Goal: Navigation & Orientation: Find specific page/section

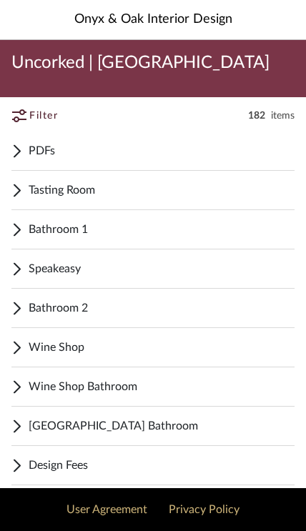
click at [194, 188] on span "Tasting Room" at bounding box center [162, 189] width 266 height 17
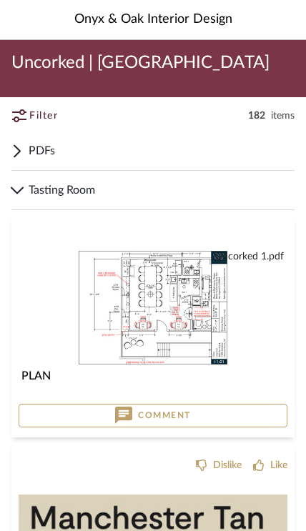
click at [29, 152] on span "PDFs" at bounding box center [162, 150] width 266 height 17
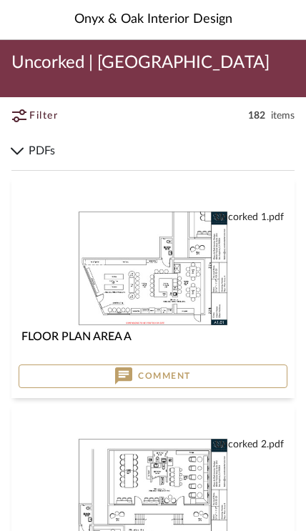
click at [33, 154] on span "PDFs" at bounding box center [162, 150] width 266 height 17
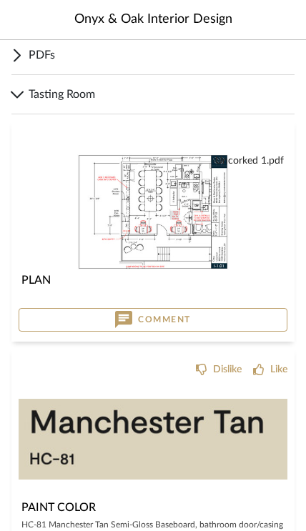
click at [26, 99] on div "Tasting Room" at bounding box center [152, 94] width 283 height 39
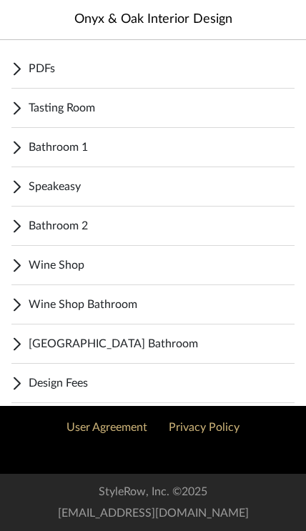
scroll to position [24, 0]
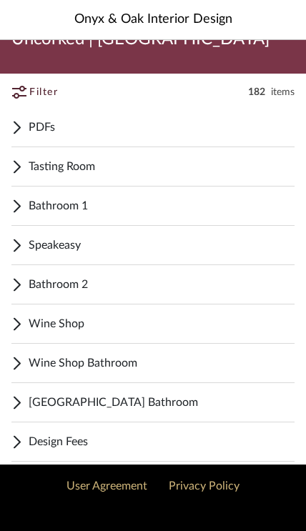
click at [89, 239] on span "Speakeasy" at bounding box center [162, 244] width 266 height 17
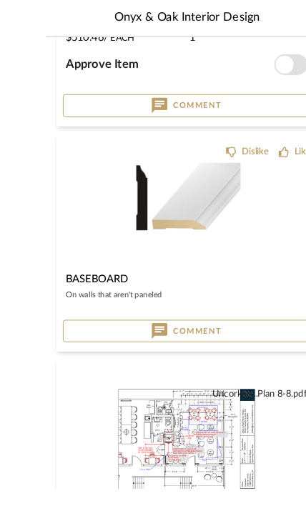
scroll to position [805, 0]
